Goal: Navigation & Orientation: Find specific page/section

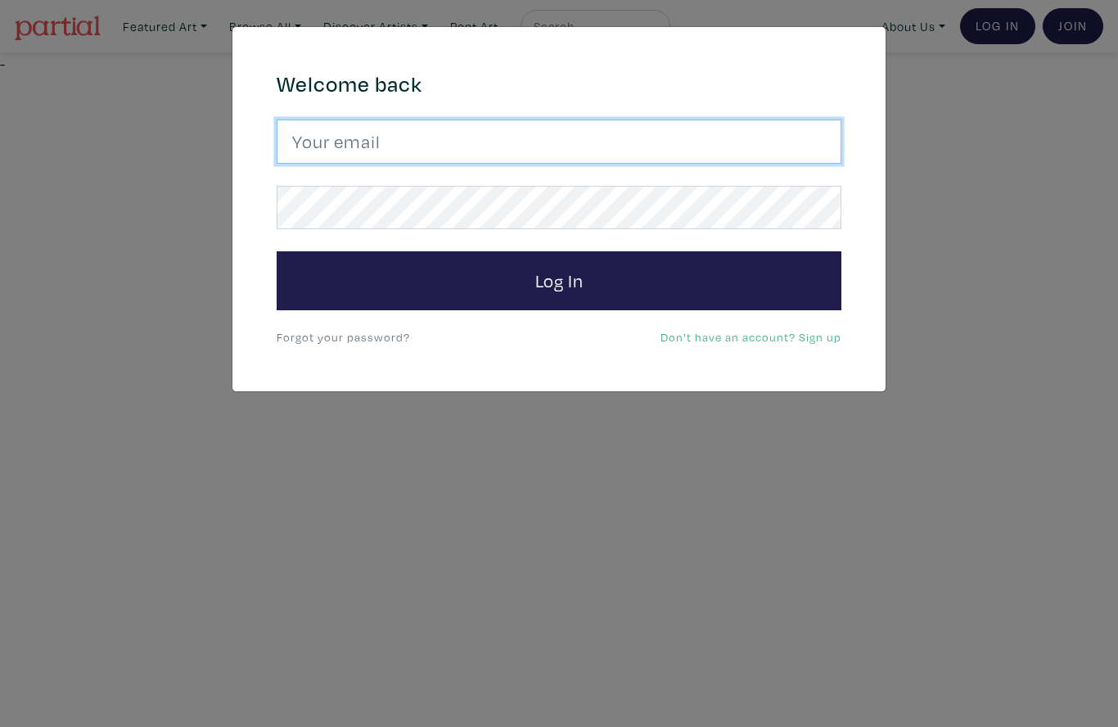
click at [553, 141] on input "email" at bounding box center [559, 141] width 565 height 44
type input "aprilpynecreates@gmail.com"
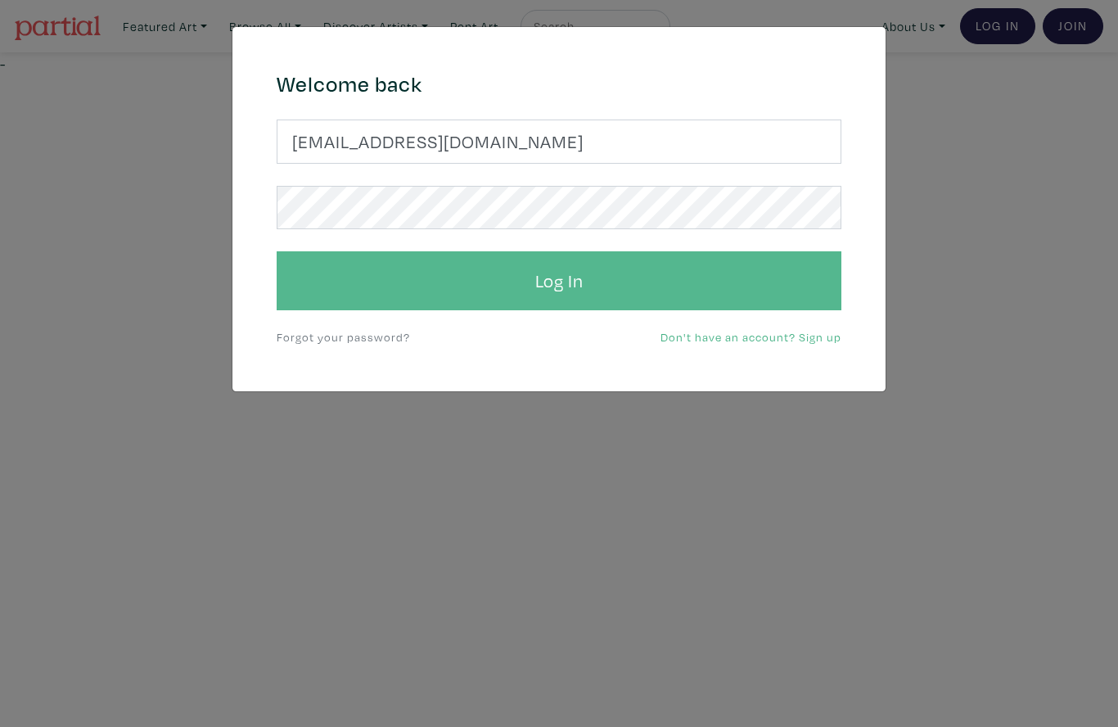
click at [605, 273] on button "Log In" at bounding box center [559, 280] width 565 height 59
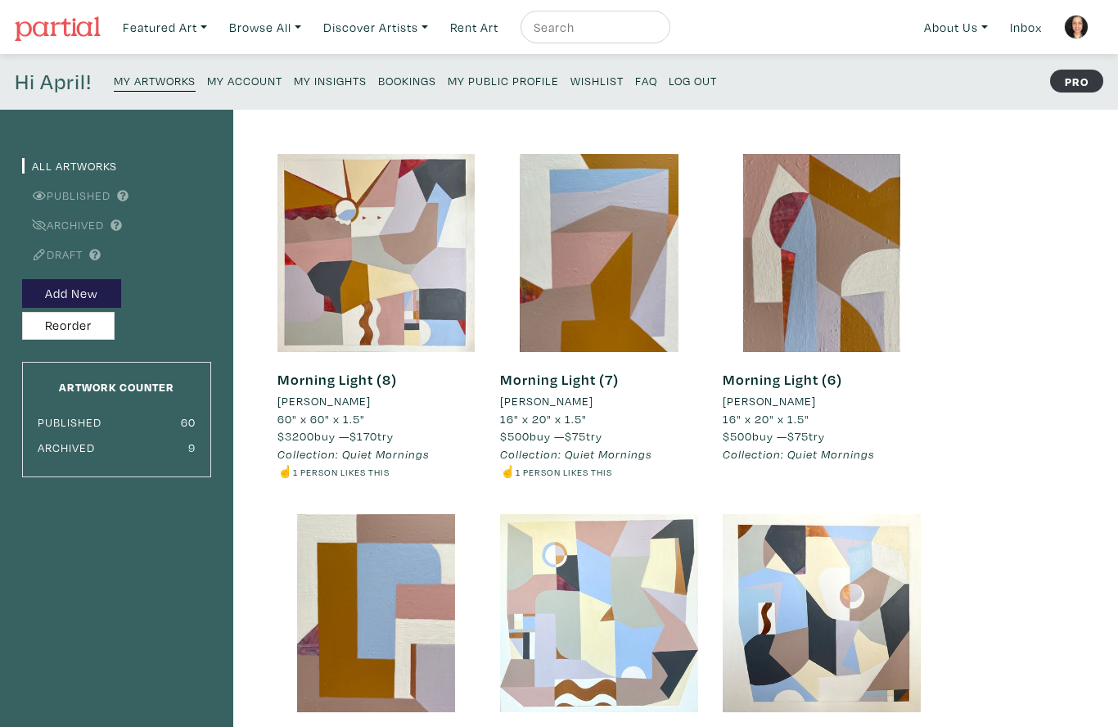
click at [353, 74] on small "My Insights" at bounding box center [330, 81] width 73 height 16
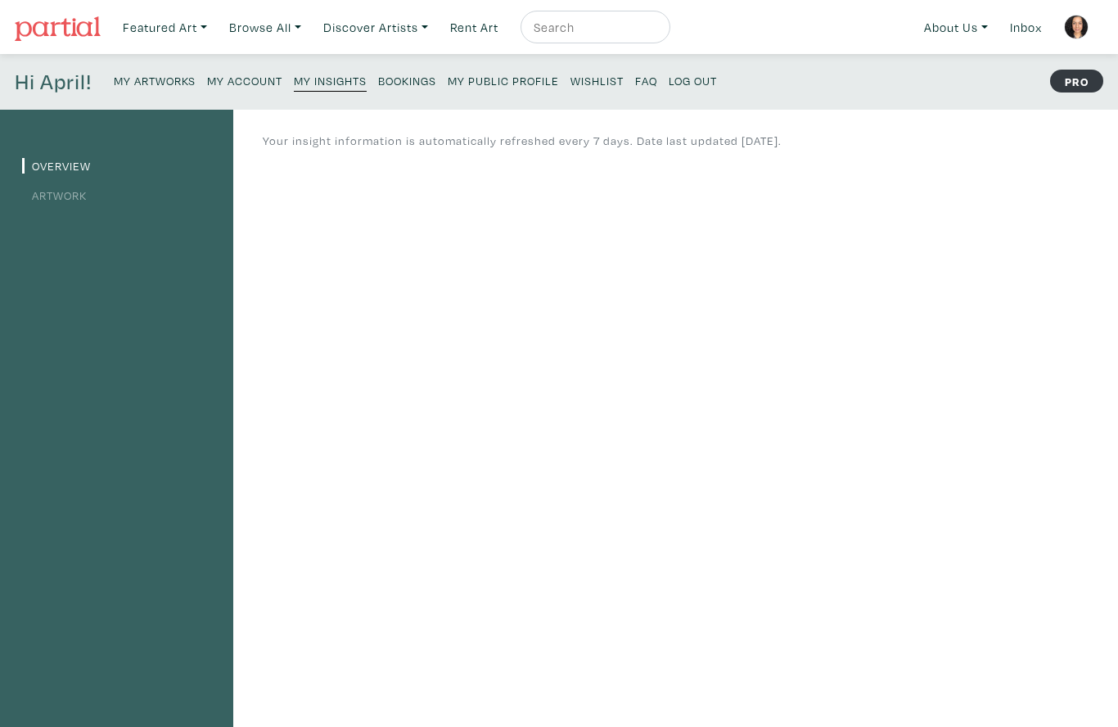
click at [55, 200] on link "Artwork" at bounding box center [54, 195] width 65 height 16
click at [514, 85] on small "My Public Profile" at bounding box center [503, 81] width 111 height 16
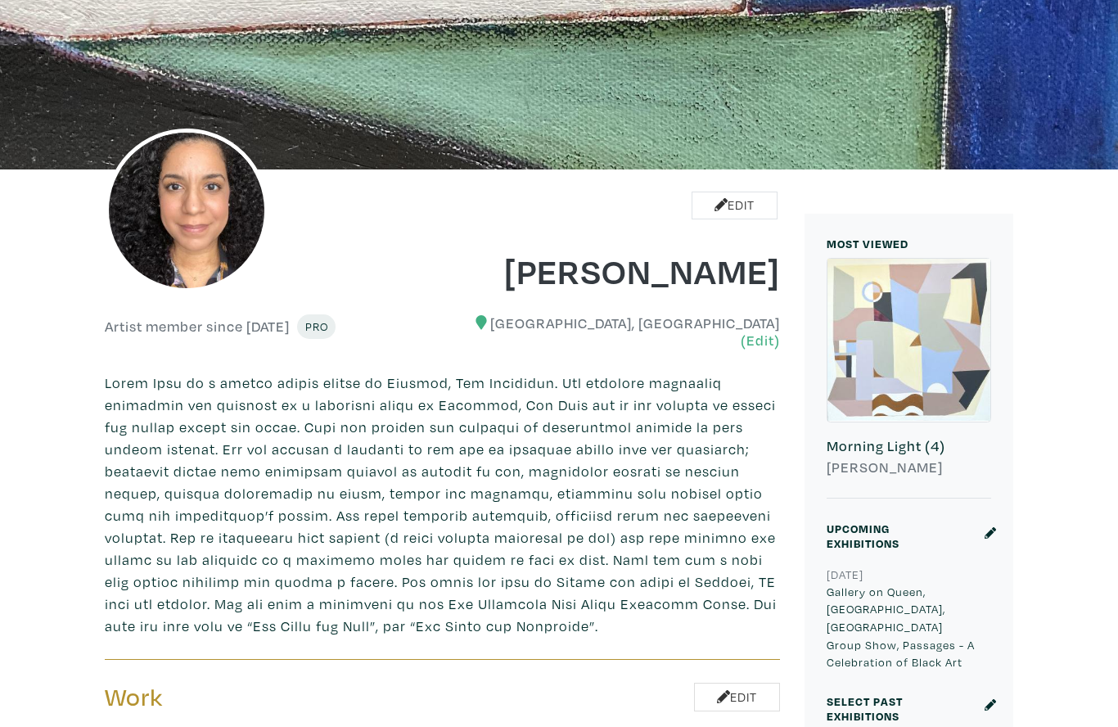
scroll to position [164, 0]
